Goal: Transaction & Acquisition: Purchase product/service

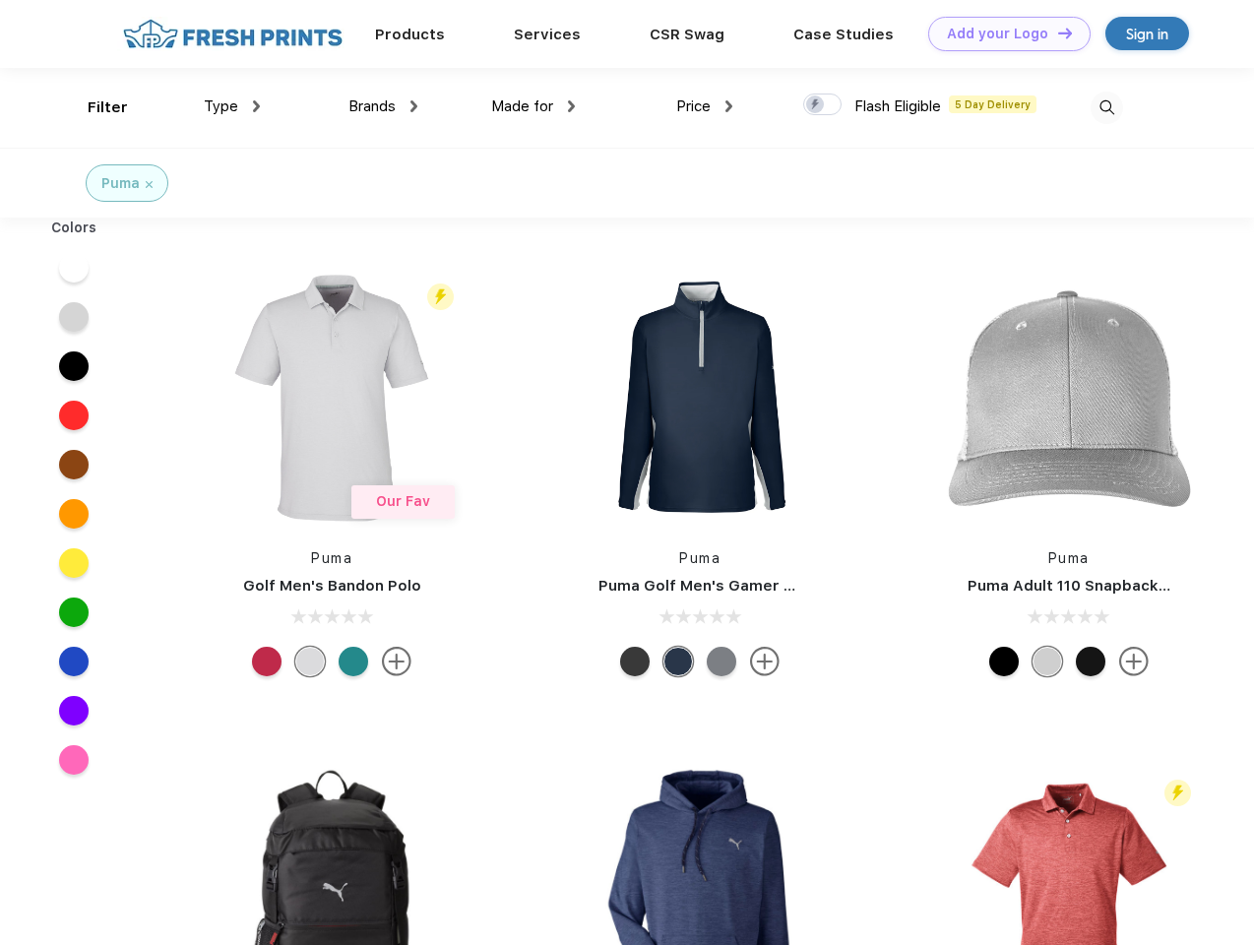
click at [1002, 33] on link "Add your Logo Design Tool" at bounding box center [1009, 34] width 162 height 34
click at [0, 0] on div "Design Tool" at bounding box center [0, 0] width 0 height 0
click at [1056, 32] on link "Add your Logo Design Tool" at bounding box center [1009, 34] width 162 height 34
click at [94, 107] on div "Filter" at bounding box center [108, 107] width 40 height 23
click at [232, 106] on span "Type" at bounding box center [221, 106] width 34 height 18
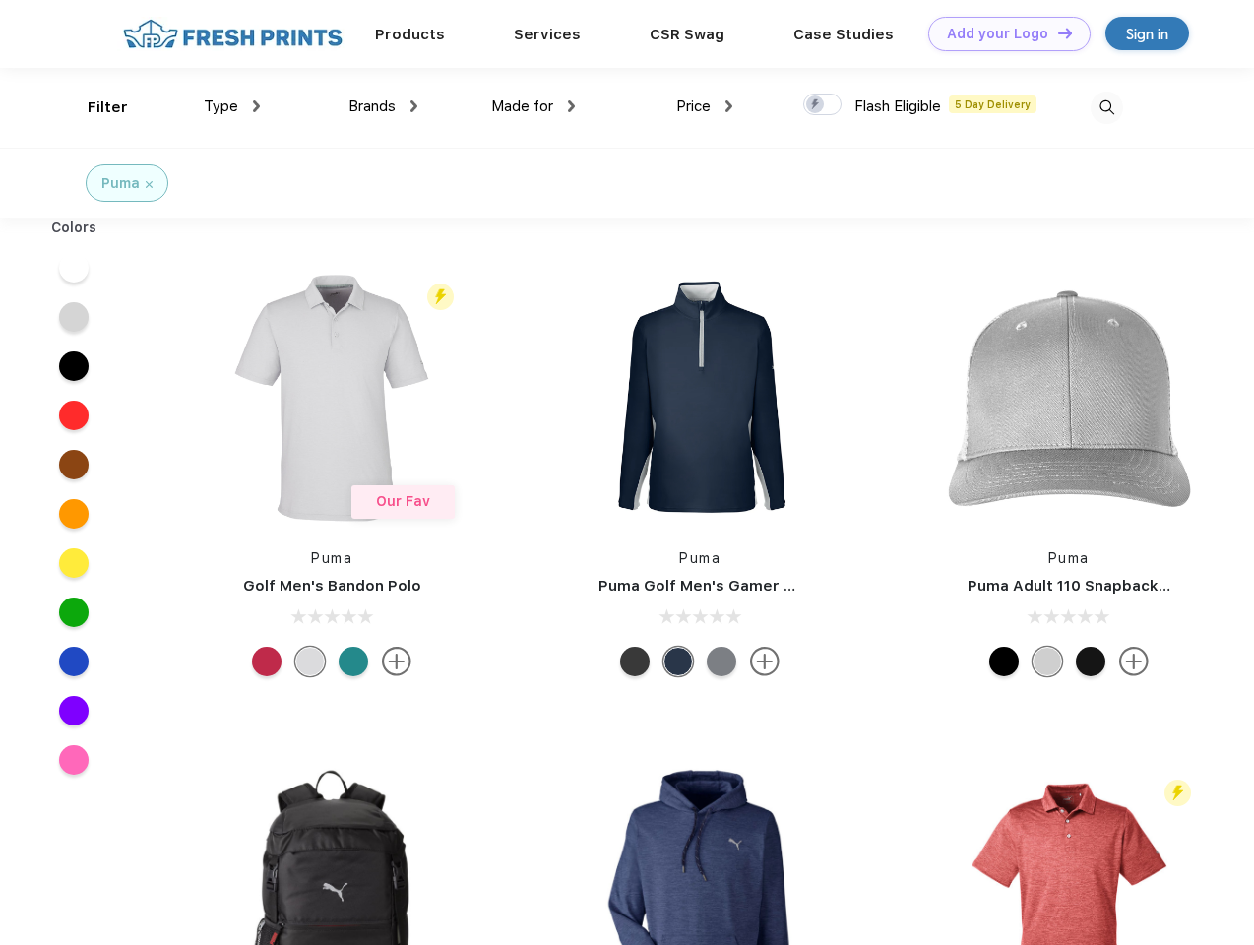
click at [383, 106] on span "Brands" at bounding box center [371, 106] width 47 height 18
click at [533, 106] on span "Made for" at bounding box center [522, 106] width 62 height 18
click at [705, 106] on span "Price" at bounding box center [693, 106] width 34 height 18
click at [823, 105] on div at bounding box center [822, 104] width 38 height 22
click at [816, 105] on input "checkbox" at bounding box center [809, 98] width 13 height 13
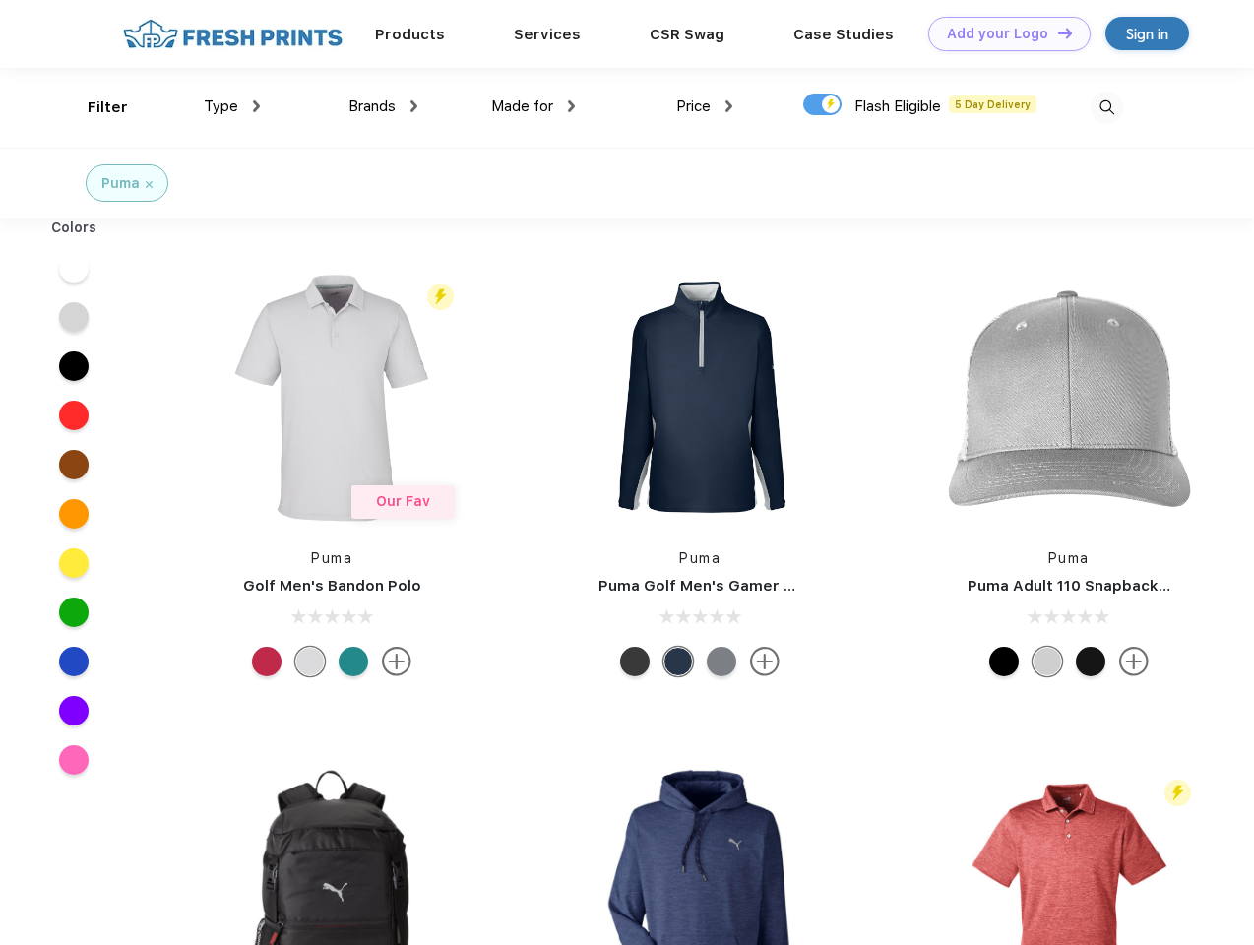
click at [1106, 107] on img at bounding box center [1106, 108] width 32 height 32
